Goal: Information Seeking & Learning: Learn about a topic

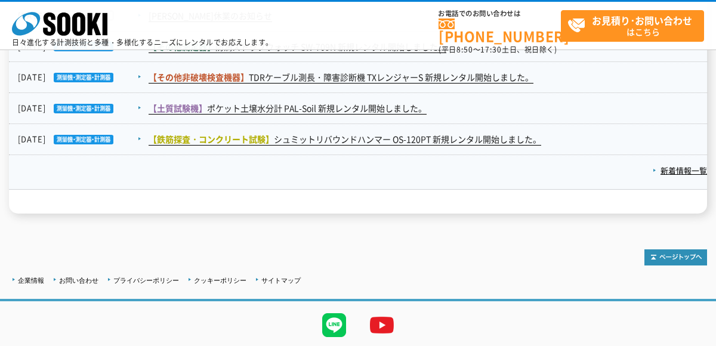
scroll to position [2115, 0]
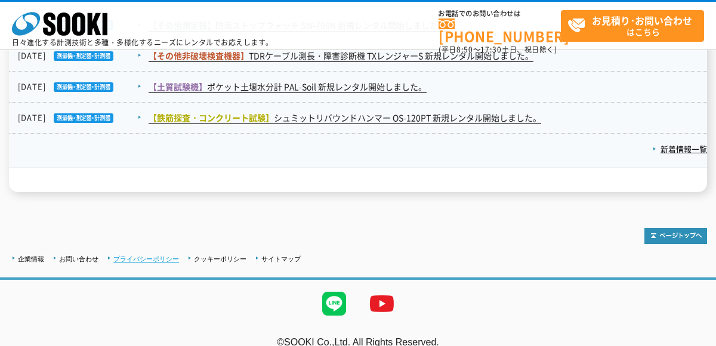
click at [134, 255] on link "プライバシーポリシー" at bounding box center [146, 258] width 66 height 7
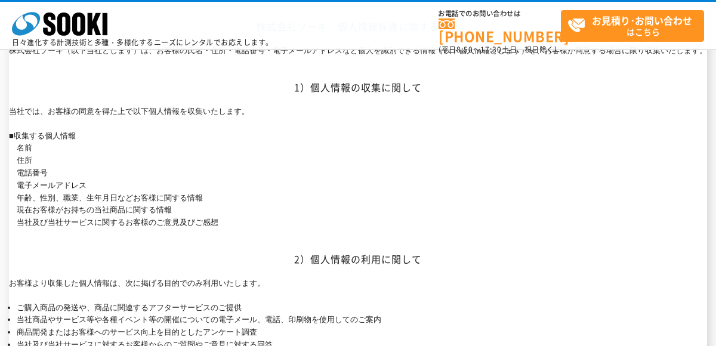
scroll to position [278, 0]
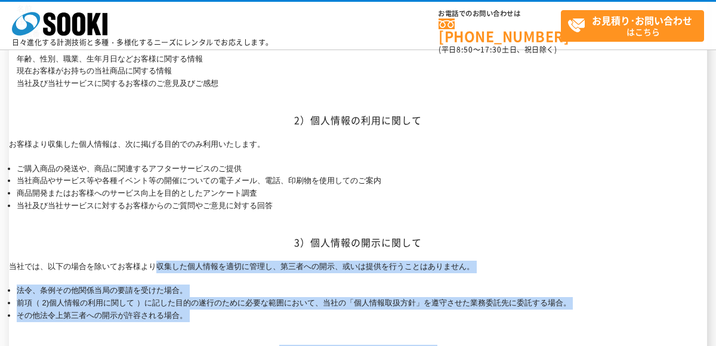
drag, startPoint x: 158, startPoint y: 263, endPoint x: 449, endPoint y: 321, distance: 297.1
click at [449, 321] on div "1）個人情報の収集に関して 当社では、お客様の同意を得た上で以下個人情報を収集いたします。 ■収集する個人情報 名前 住所 電話番号 電子メールアドレス 年齢…" at bounding box center [358, 290] width 698 height 696
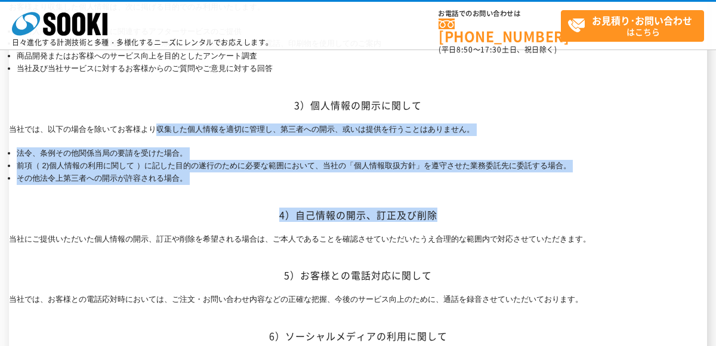
scroll to position [418, 0]
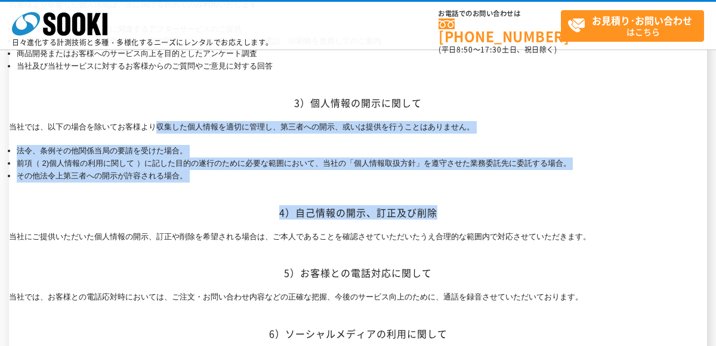
click at [155, 214] on h2 "4）自己情報の開示、訂正及び削除" at bounding box center [358, 213] width 698 height 13
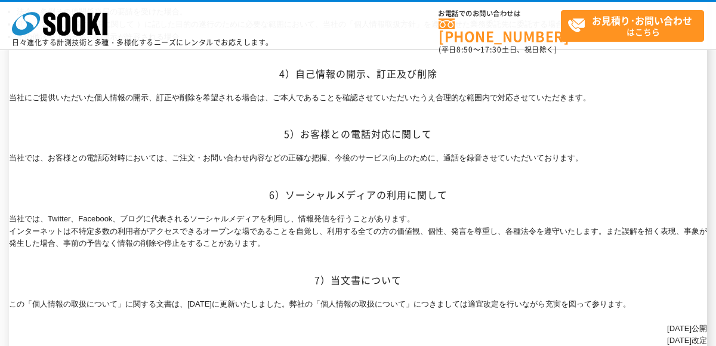
scroll to position [689, 0]
